Goal: Ask a question

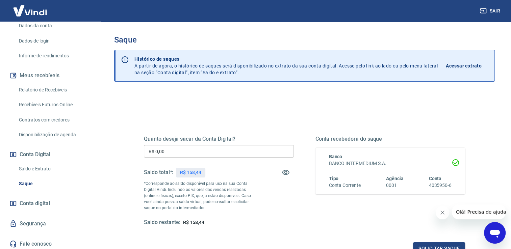
scroll to position [101, 0]
click at [54, 168] on link "Saldo e Extrato" at bounding box center [54, 169] width 77 height 14
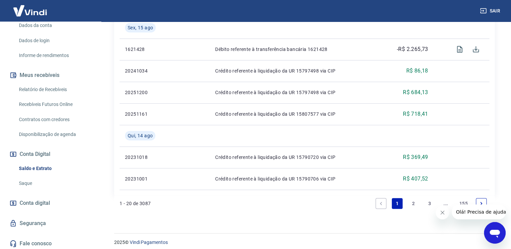
scroll to position [566, 0]
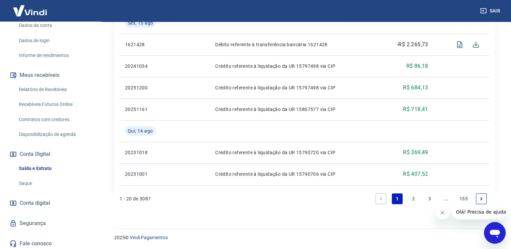
click at [412, 196] on link "2" at bounding box center [413, 199] width 11 height 11
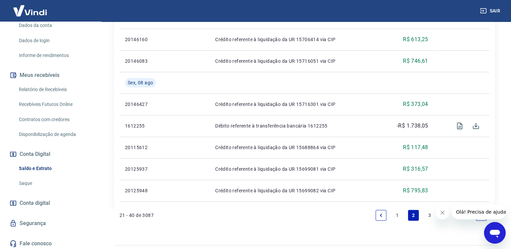
scroll to position [540, 0]
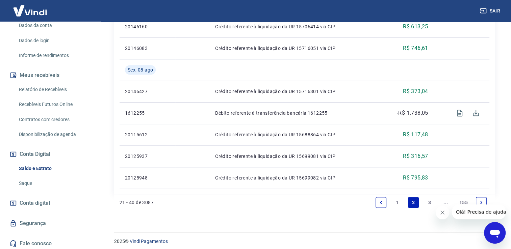
click at [429, 209] on li "3" at bounding box center [430, 203] width 16 height 16
click at [428, 203] on link "3" at bounding box center [429, 202] width 11 height 11
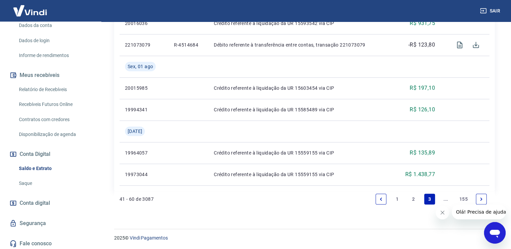
scroll to position [587, 0]
click at [445, 199] on link "..." at bounding box center [445, 199] width 11 height 11
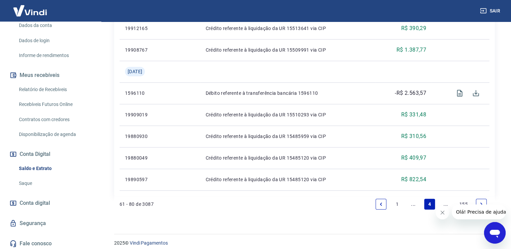
scroll to position [544, 0]
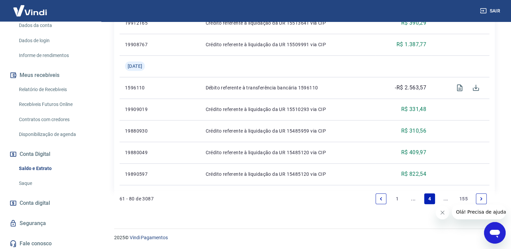
click at [484, 198] on link "Next page" at bounding box center [481, 199] width 11 height 11
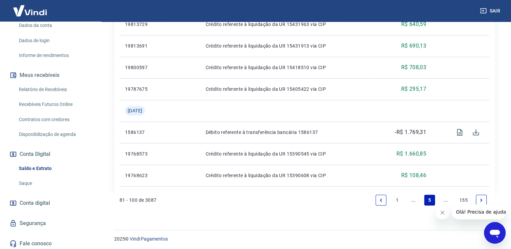
scroll to position [587, 0]
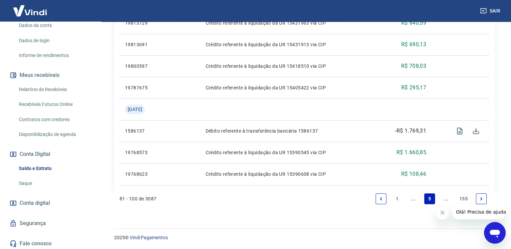
click at [482, 196] on link "Next page" at bounding box center [481, 199] width 11 height 11
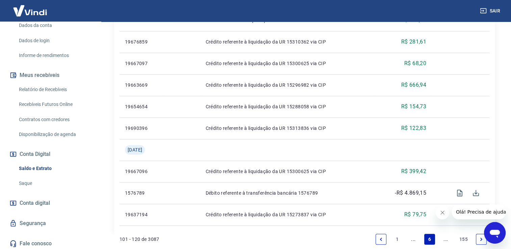
scroll to position [566, 0]
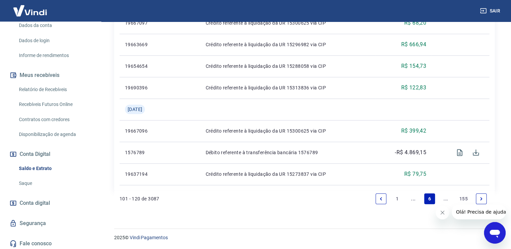
click at [476, 198] on li "Pagination" at bounding box center [481, 199] width 16 height 16
click at [483, 201] on icon "Next page" at bounding box center [481, 199] width 5 height 5
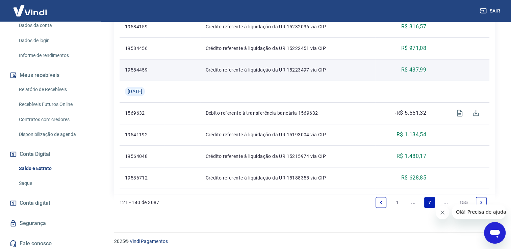
scroll to position [566, 0]
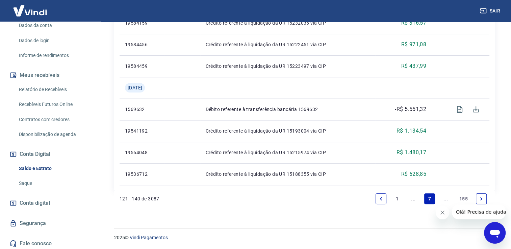
click at [484, 201] on link "Next page" at bounding box center [481, 199] width 11 height 11
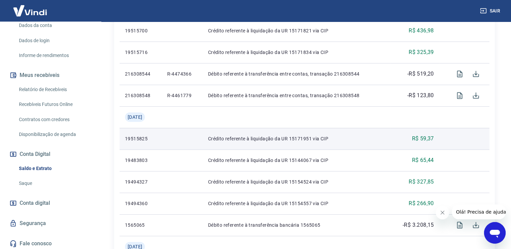
scroll to position [270, 0]
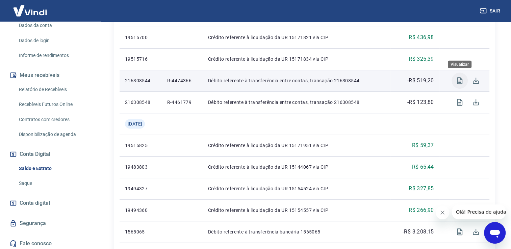
click at [461, 84] on icon "Visualizar" at bounding box center [460, 81] width 8 height 8
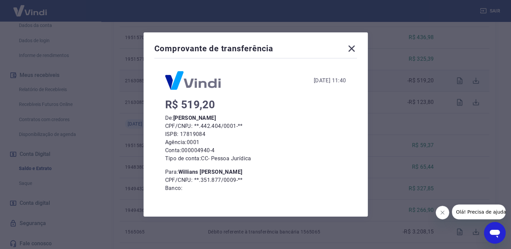
scroll to position [0, 0]
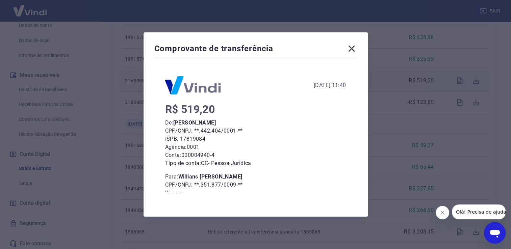
click at [357, 49] on icon at bounding box center [351, 48] width 11 height 11
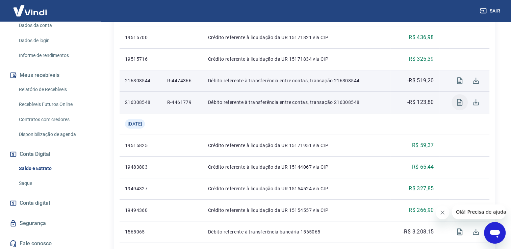
click at [460, 101] on icon "Visualizar" at bounding box center [460, 102] width 8 height 8
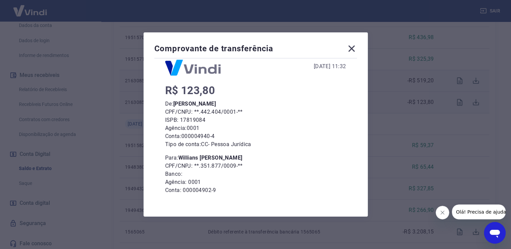
scroll to position [48, 0]
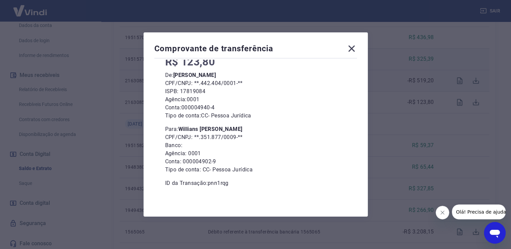
drag, startPoint x: 355, startPoint y: 49, endPoint x: 359, endPoint y: 49, distance: 4.4
click at [354, 49] on icon at bounding box center [351, 49] width 6 height 6
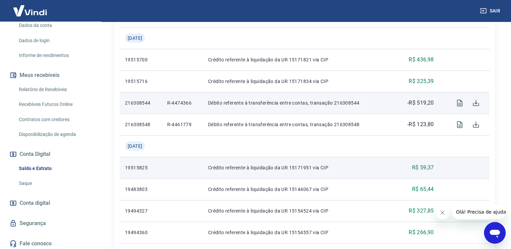
scroll to position [236, 0]
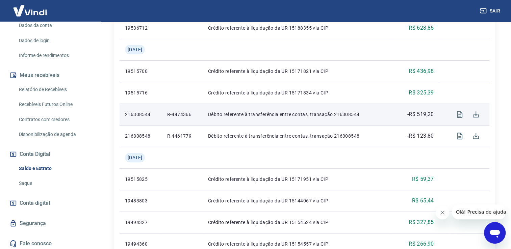
click at [491, 228] on icon "Open messaging window" at bounding box center [495, 233] width 12 height 12
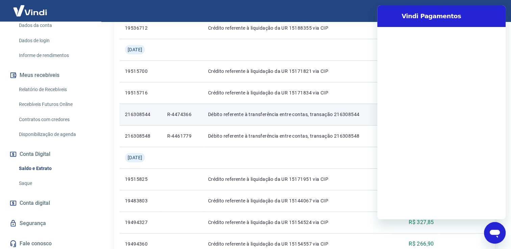
scroll to position [0, 0]
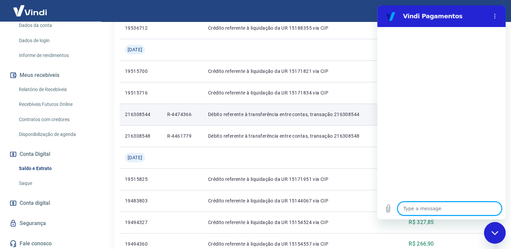
click at [448, 209] on textarea at bounding box center [450, 209] width 104 height 14
type textarea "n"
type textarea "x"
type textarea "nã"
type textarea "x"
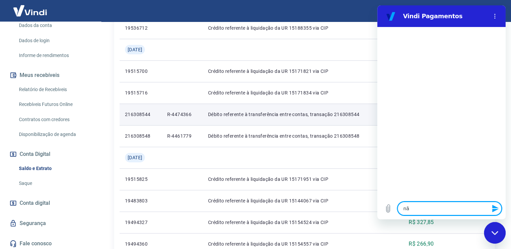
type textarea "não"
type textarea "x"
type textarea "não"
type textarea "x"
type textarea "não r"
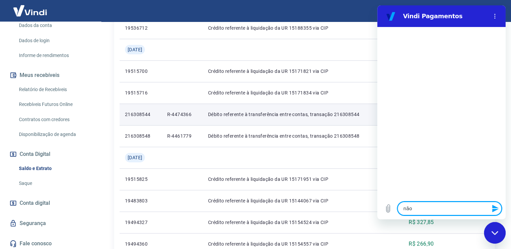
type textarea "x"
type textarea "não re"
type textarea "x"
type textarea "não rec"
type textarea "x"
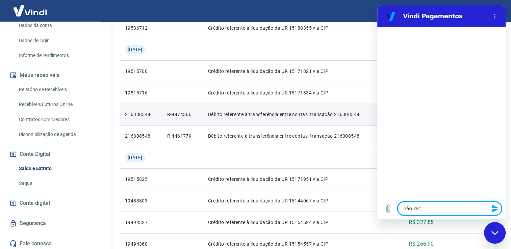
type textarea "não rec o"
type textarea "x"
type textarea "não rec on"
type textarea "x"
type textarea "não rec onh"
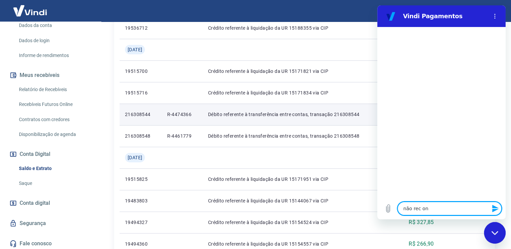
type textarea "x"
type textarea "não rec onhe"
type textarea "x"
type textarea "não rec onh"
type textarea "x"
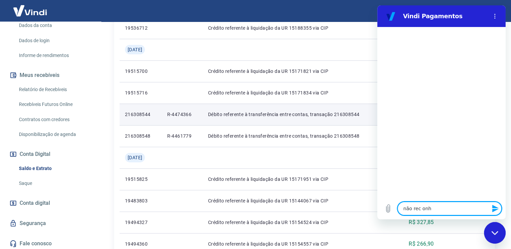
type textarea "não rec on"
type textarea "x"
type textarea "não rec o"
type textarea "x"
type textarea "não rec"
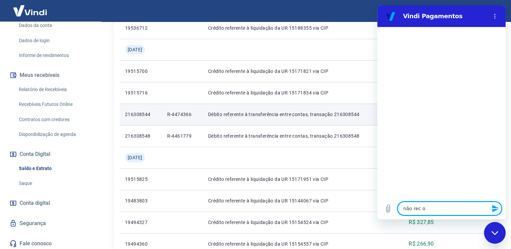
type textarea "x"
type textarea "não rec"
type textarea "x"
type textarea "não reco"
type textarea "x"
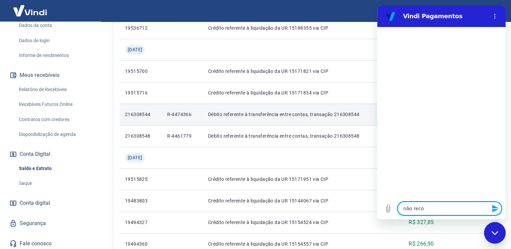
type textarea "não recon"
type textarea "x"
type textarea "não reconh"
type textarea "x"
type textarea "não reconhe"
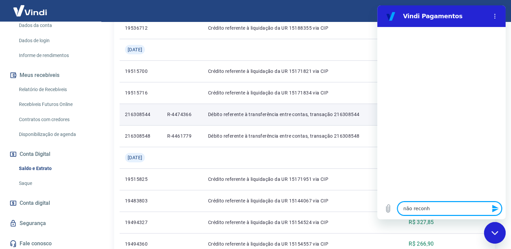
type textarea "x"
type textarea "não reconheç"
type textarea "x"
type textarea "não reconheço"
type textarea "x"
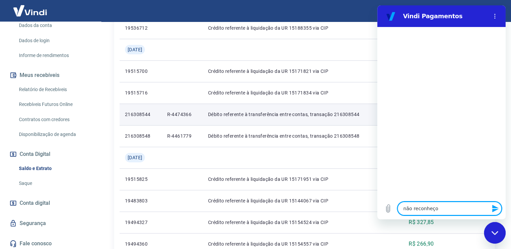
type textarea "não reconheço"
type textarea "x"
type textarea "não reconheço u"
type textarea "x"
type textarea "não reconheço um"
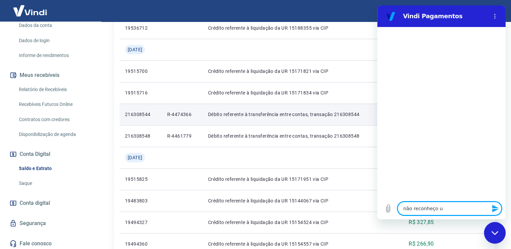
type textarea "x"
type textarea "não reconheço um"
type textarea "x"
type textarea "não reconheço um d"
type textarea "x"
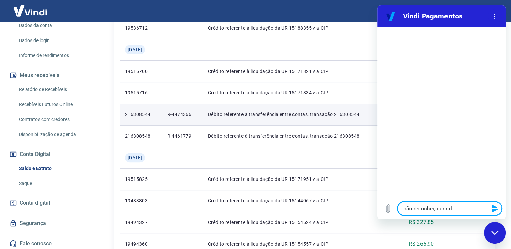
type textarea "não reconheço um dé"
type textarea "x"
type textarea "não reconheço um déb"
type textarea "x"
type textarea "não reconheço um débi"
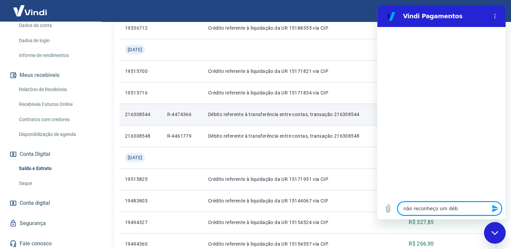
type textarea "x"
type textarea "não reconheço um débit"
type textarea "x"
type textarea "não reconheço um débito"
type textarea "x"
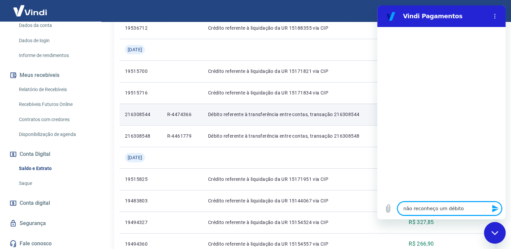
type textarea "não reconheço um débito"
type textarea "x"
type textarea "não reconheço um débito n"
type textarea "x"
type textarea "não reconheço um débito"
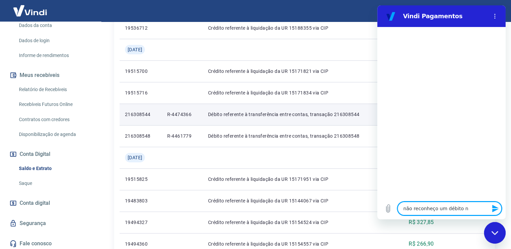
type textarea "x"
type textarea "não reconheço um débito d"
type textarea "x"
type textarea "não reconheço um débito da"
type textarea "x"
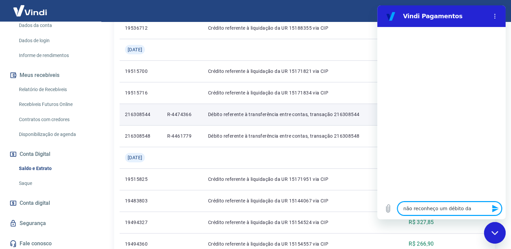
type textarea "não reconheço um débito da"
type textarea "x"
type textarea "não reconheço um débito da m"
type textarea "x"
type textarea "não reconheço um débito da mi"
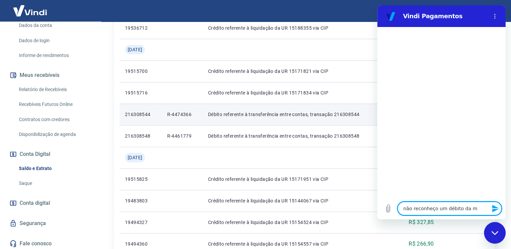
type textarea "x"
type textarea "não reconheço um débito da min"
type textarea "x"
type textarea "não reconheço um débito da minh"
type textarea "x"
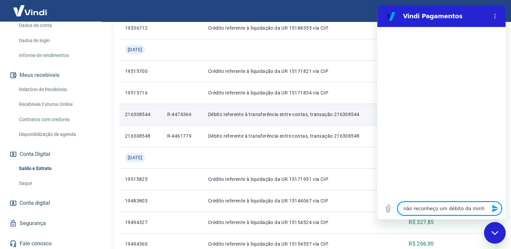
type textarea "não reconheço um débito da minha"
type textarea "x"
type textarea "não reconheço um débito da minha"
type textarea "x"
type textarea "não reconheço um débito da minha c"
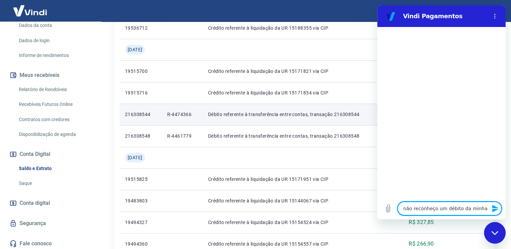
type textarea "x"
type textarea "não reconheço um débito da minha co"
type textarea "x"
type textarea "não reconheço um débito da minha con"
type textarea "x"
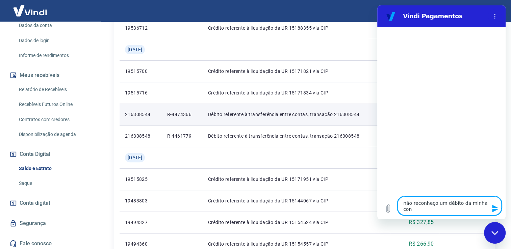
type textarea "não reconheço um débito da minha cont"
type textarea "x"
type textarea "não reconheço um débito da minha conta"
type textarea "x"
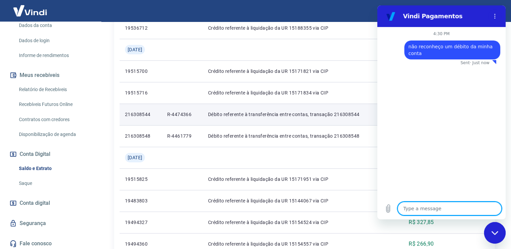
click at [495, 233] on icon "Close messaging window" at bounding box center [494, 233] width 7 height 4
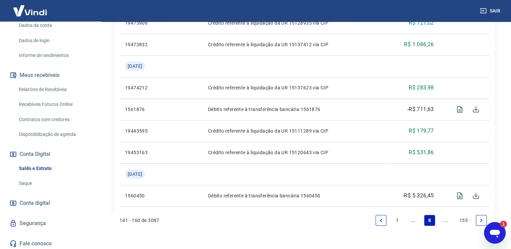
scroll to position [587, 0]
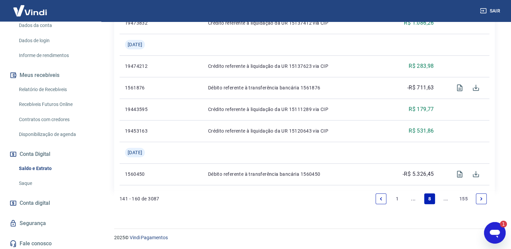
click at [494, 237] on icon "Open messaging window, 1 unread message" at bounding box center [495, 233] width 12 height 12
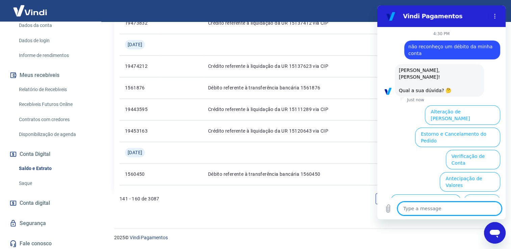
scroll to position [0, 0]
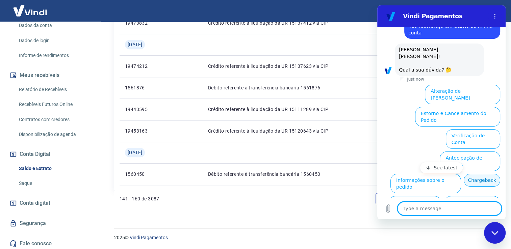
type textarea "x"
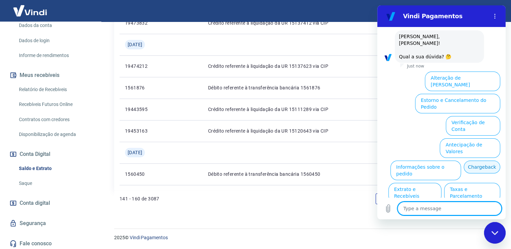
scroll to position [38, 0]
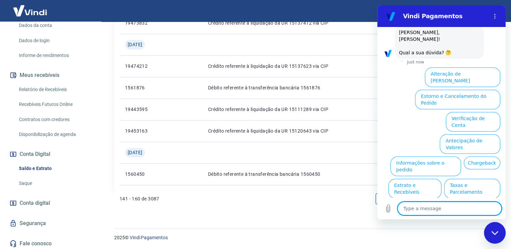
click at [475, 209] on textarea at bounding box center [450, 209] width 104 height 14
type textarea "f"
type textarea "x"
type textarea "fa"
type textarea "x"
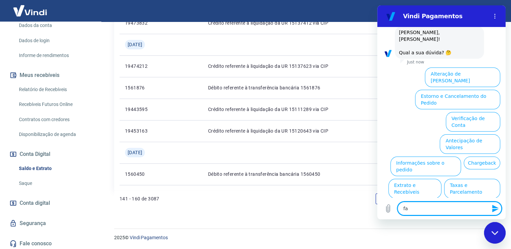
type textarea "fal"
type textarea "x"
type textarea "fala"
type textarea "x"
type textarea "falar"
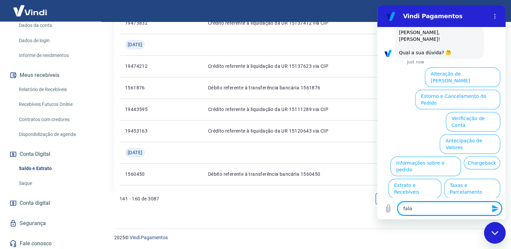
type textarea "x"
type textarea "falar"
type textarea "x"
type textarea "falar co"
type textarea "x"
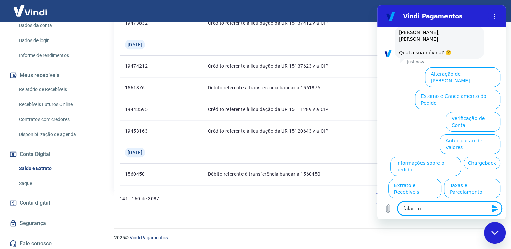
type textarea "falar com"
type textarea "x"
type textarea "falar com"
type textarea "x"
type textarea "falar com a"
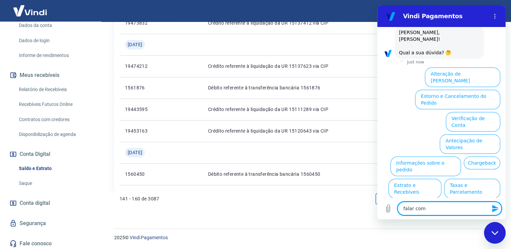
type textarea "x"
type textarea "falar com at"
type textarea "x"
type textarea "falar com ate"
type textarea "x"
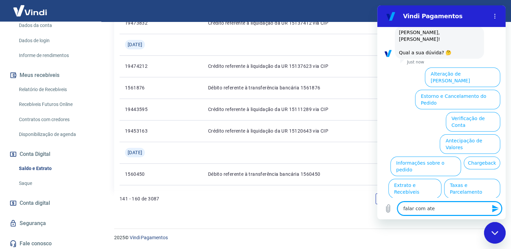
type textarea "falar com [GEOGRAPHIC_DATA]"
type textarea "x"
type textarea "falar com atend"
type textarea "x"
type textarea "falar com atende"
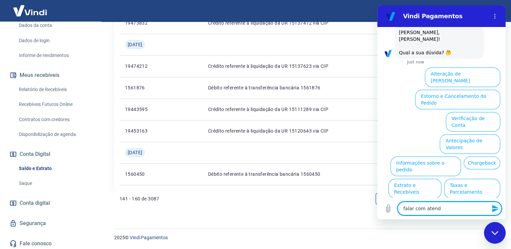
type textarea "x"
type textarea "falar com atenden"
type textarea "x"
type textarea "falar com atendent"
type textarea "x"
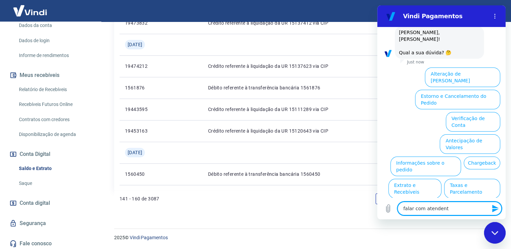
type textarea "falar com atendente"
type textarea "x"
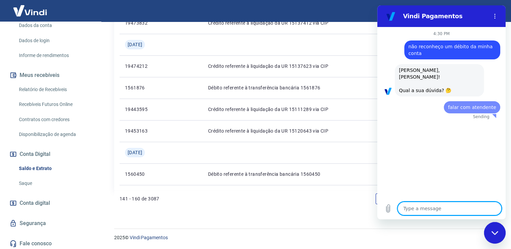
scroll to position [0, 0]
type textarea "x"
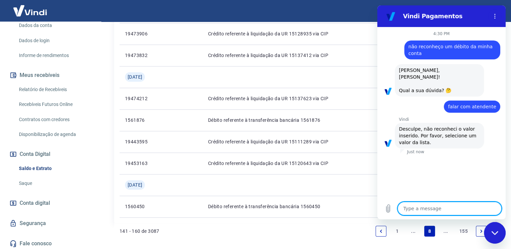
scroll to position [587, 0]
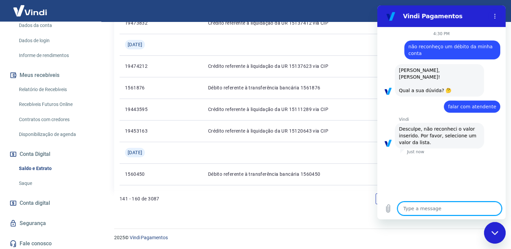
click at [456, 209] on textarea at bounding box center [450, 209] width 104 height 14
type textarea "a"
type textarea "x"
type textarea "at"
type textarea "x"
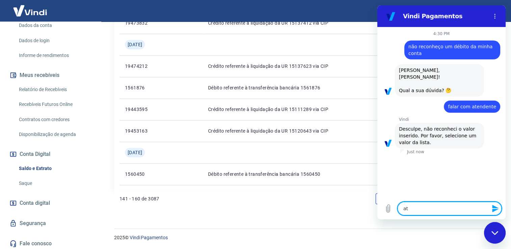
type textarea "ate"
type textarea "x"
type textarea "aten"
type textarea "x"
type textarea "atend"
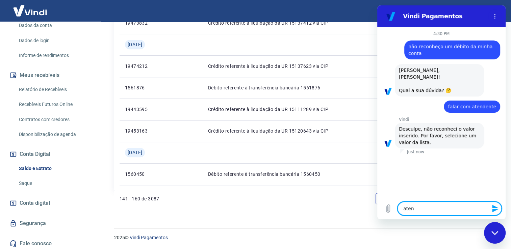
type textarea "x"
type textarea "atende"
type textarea "x"
type textarea "atenden"
type textarea "x"
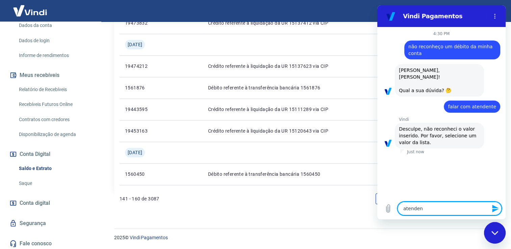
type textarea "atendent"
type textarea "x"
type textarea "atendente"
type textarea "x"
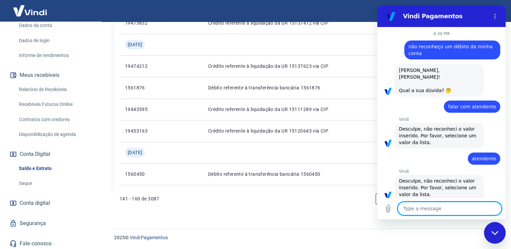
click at [476, 211] on textarea at bounding box center [450, 209] width 104 height 14
type textarea "q"
type textarea "x"
type textarea "qu"
type textarea "x"
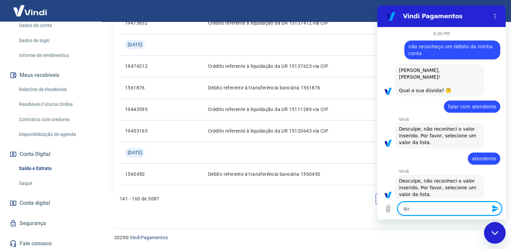
type textarea "qua"
type textarea "x"
type textarea "qual"
type textarea "x"
type textarea "qual"
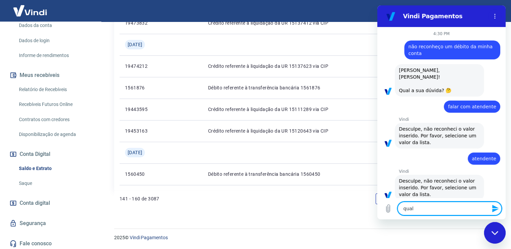
type textarea "x"
type textarea "qual l"
type textarea "x"
type textarea "qual li"
type textarea "x"
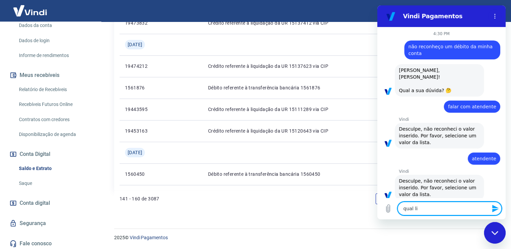
type textarea "qual lis"
type textarea "x"
type textarea "qual list"
type textarea "x"
type textarea "qual lista"
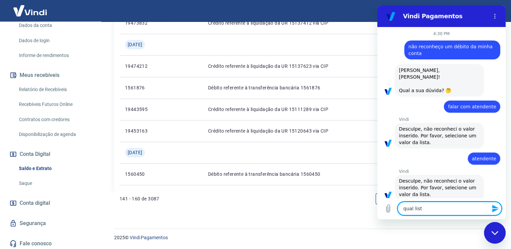
type textarea "x"
type textarea "qual lista?"
type textarea "x"
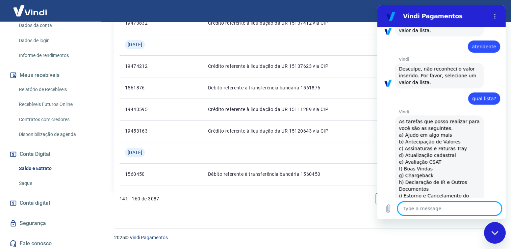
type textarea "x"
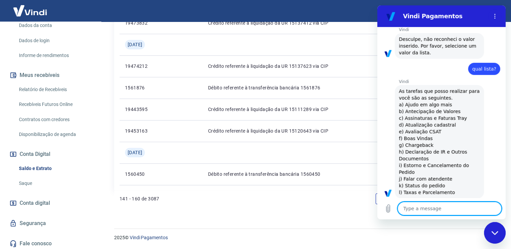
scroll to position [143, 0]
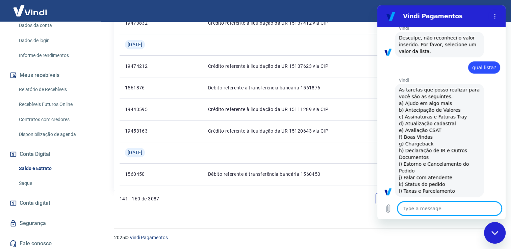
click at [465, 205] on textarea at bounding box center [450, 209] width 104 height 14
type textarea "3"
type textarea "x"
type textarea "3c"
type textarea "x"
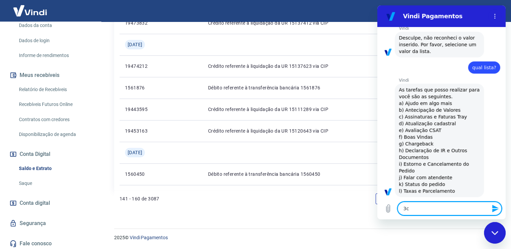
type textarea "3"
type textarea "x"
type textarea "c"
type textarea "x"
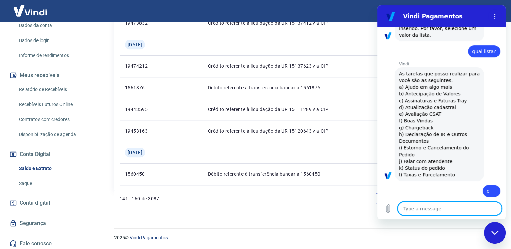
type textarea "x"
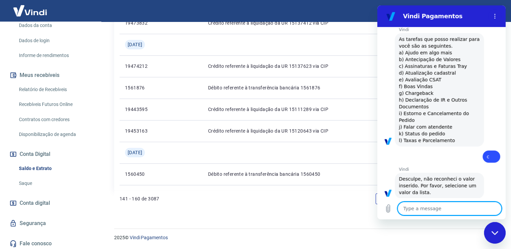
scroll to position [195, 0]
type textarea "C"
type textarea "x"
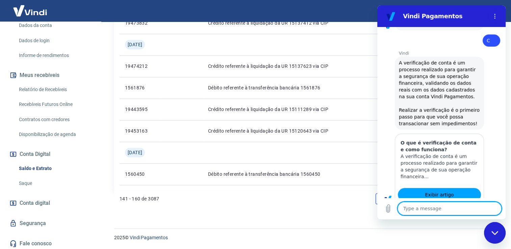
type textarea "x"
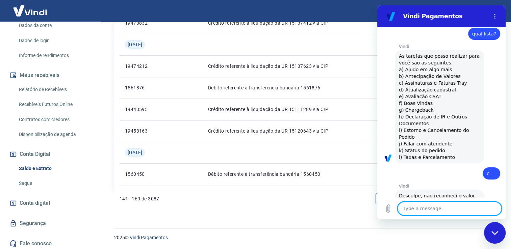
scroll to position [165, 0]
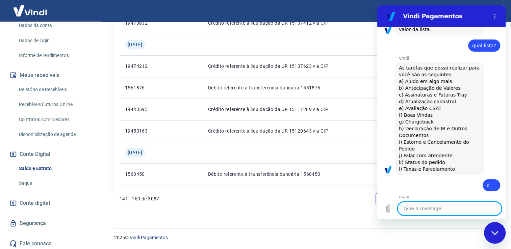
click at [459, 210] on textarea at bounding box center [450, 209] width 104 height 14
type textarea "a"
type textarea "x"
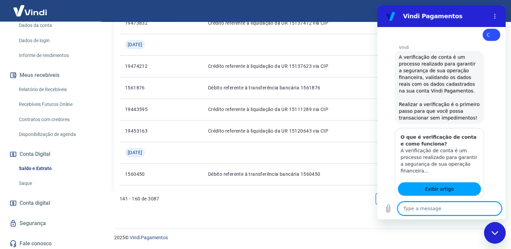
scroll to position [570, 0]
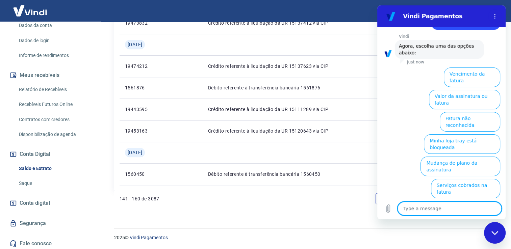
click at [475, 90] on button "Valor da assinatura ou fatura" at bounding box center [464, 100] width 71 height 20
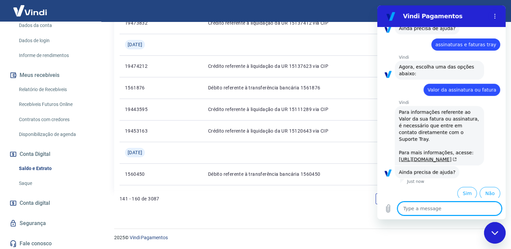
scroll to position [566, 0]
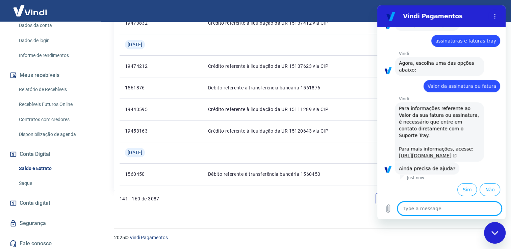
click at [421, 153] on link "[URL][DOMAIN_NAME]" at bounding box center [428, 155] width 58 height 5
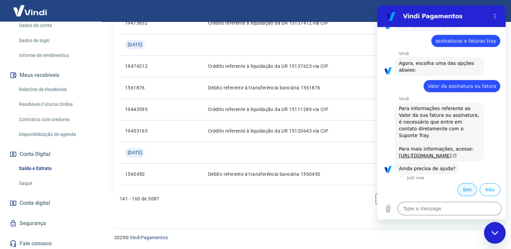
click at [463, 191] on button "Sim" at bounding box center [467, 189] width 20 height 13
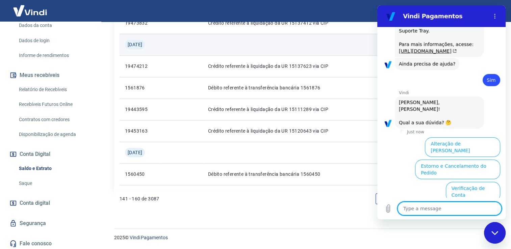
scroll to position [741, 0]
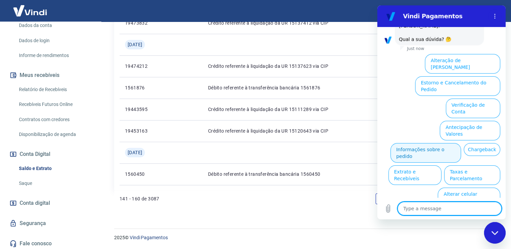
click at [439, 143] on button "Informações sobre o pedido" at bounding box center [425, 153] width 71 height 20
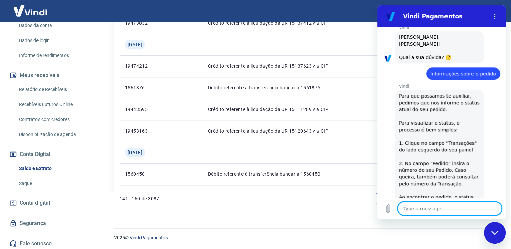
scroll to position [858, 0]
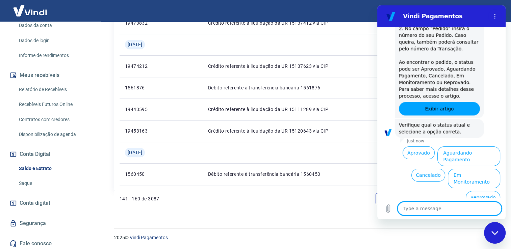
click at [459, 208] on textarea at bounding box center [450, 209] width 104 height 14
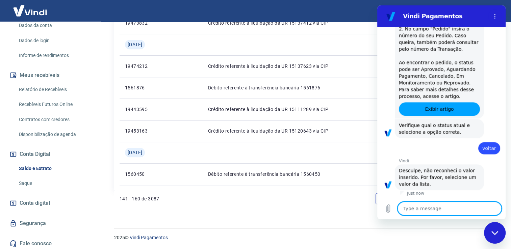
scroll to position [864, 0]
